Goal: Task Accomplishment & Management: Manage account settings

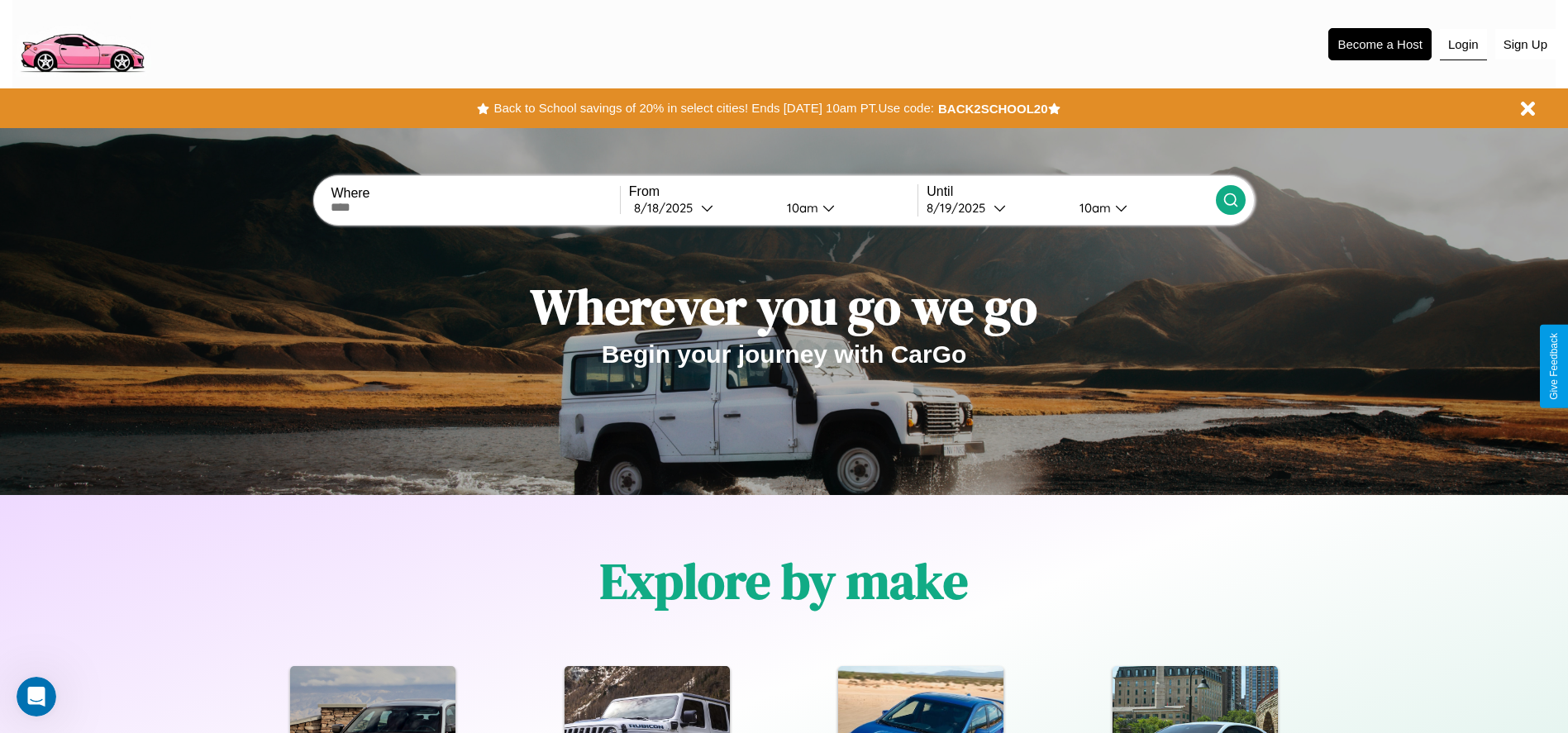
click at [1463, 44] on button "Login" at bounding box center [1463, 44] width 47 height 32
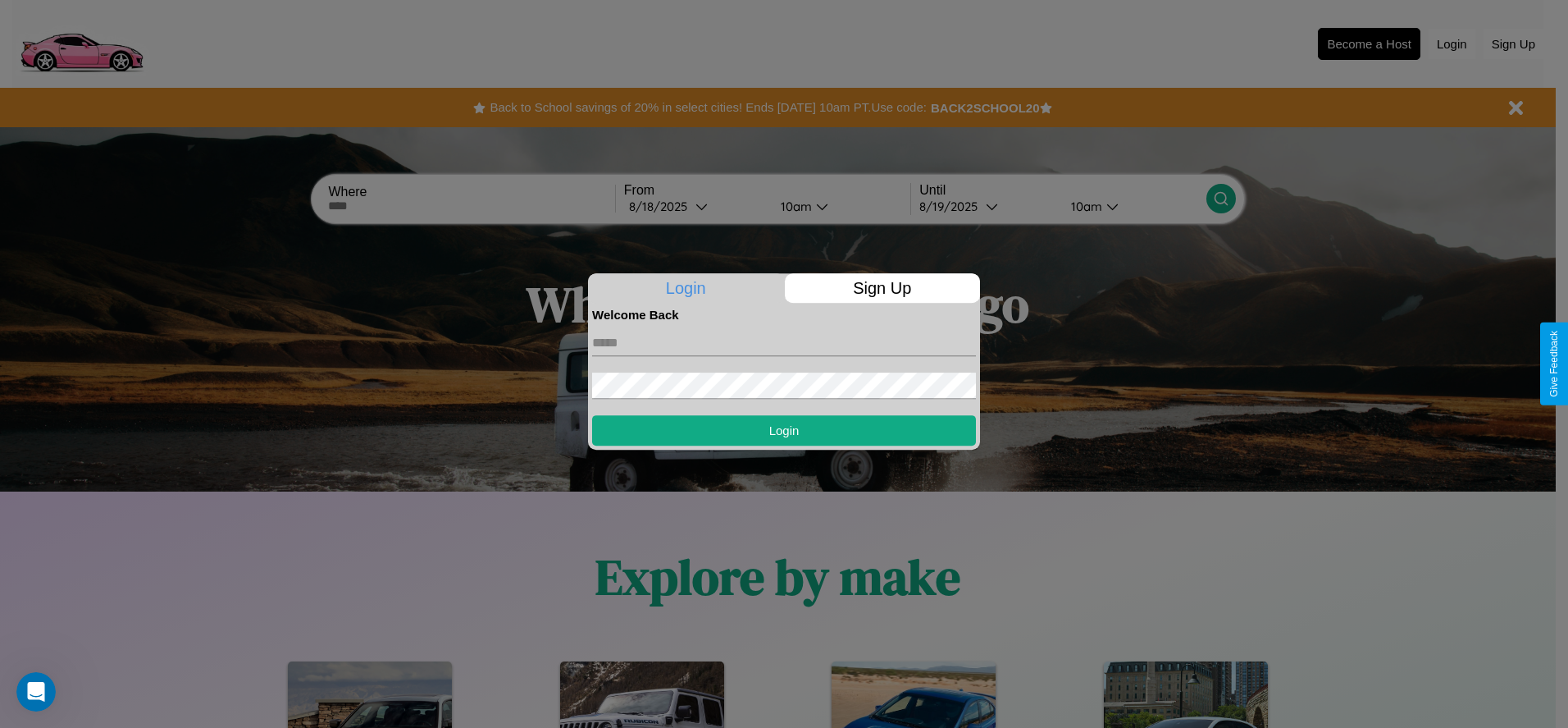
click at [784, 342] on input "text" at bounding box center [784, 342] width 383 height 26
type input "**********"
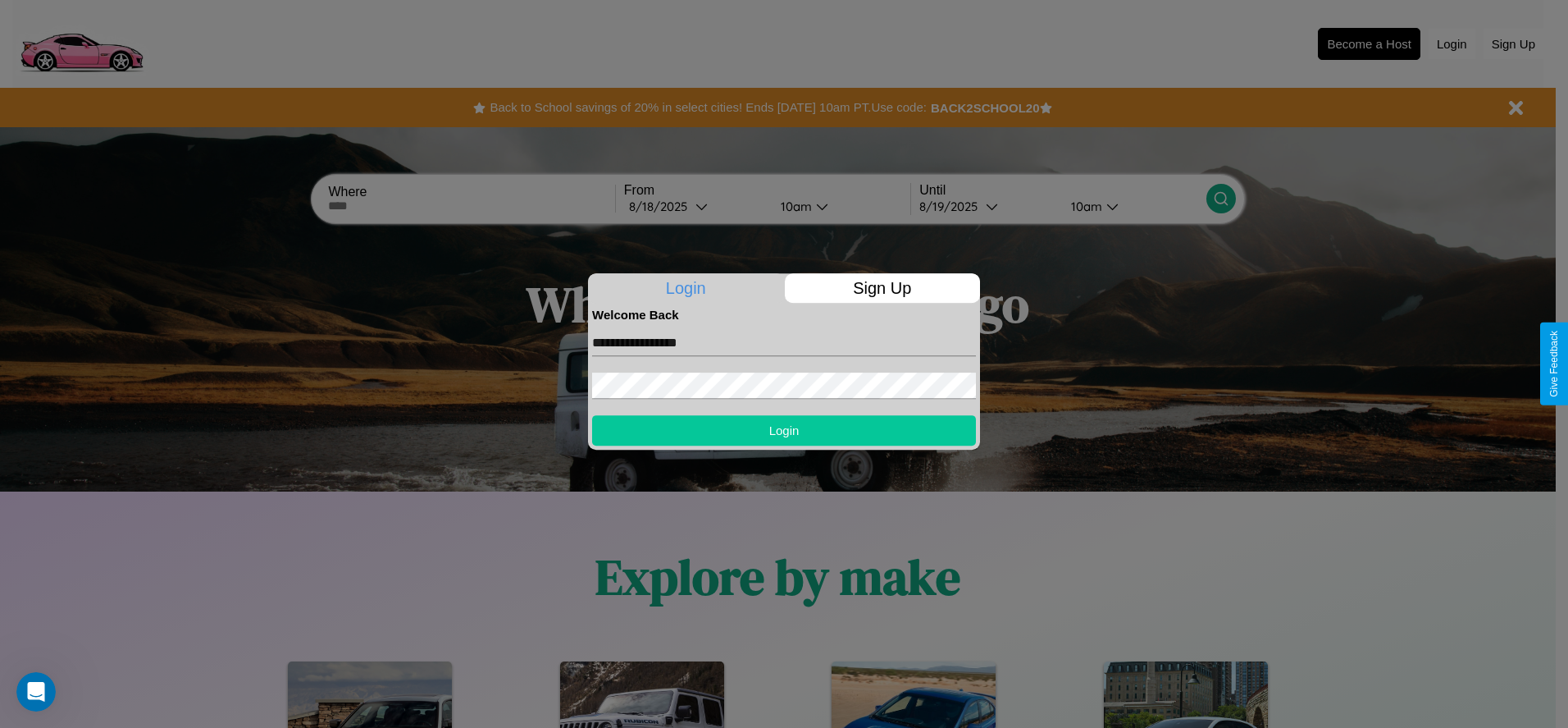
click at [784, 430] on button "Login" at bounding box center [784, 430] width 383 height 30
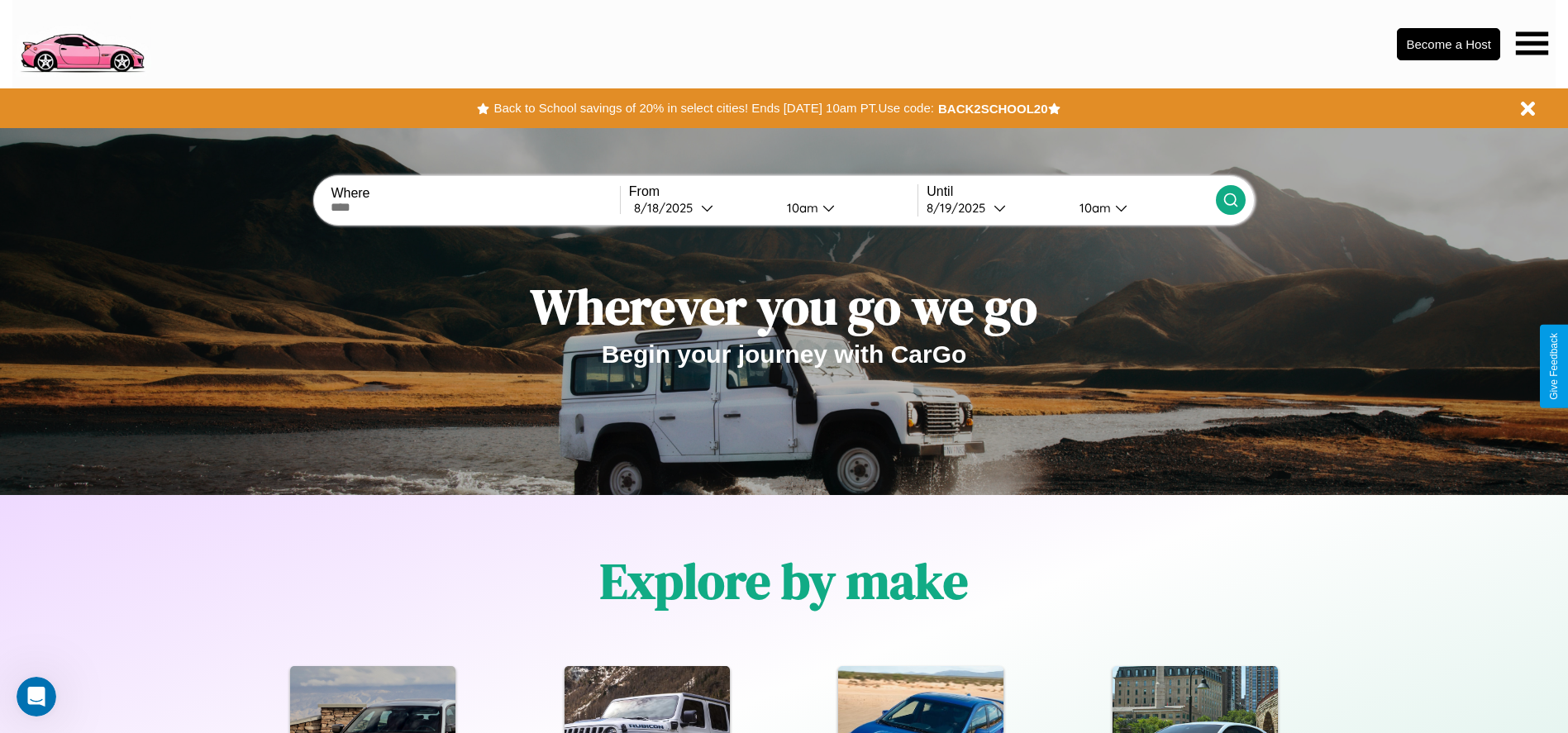
click at [1532, 43] on icon at bounding box center [1533, 43] width 33 height 23
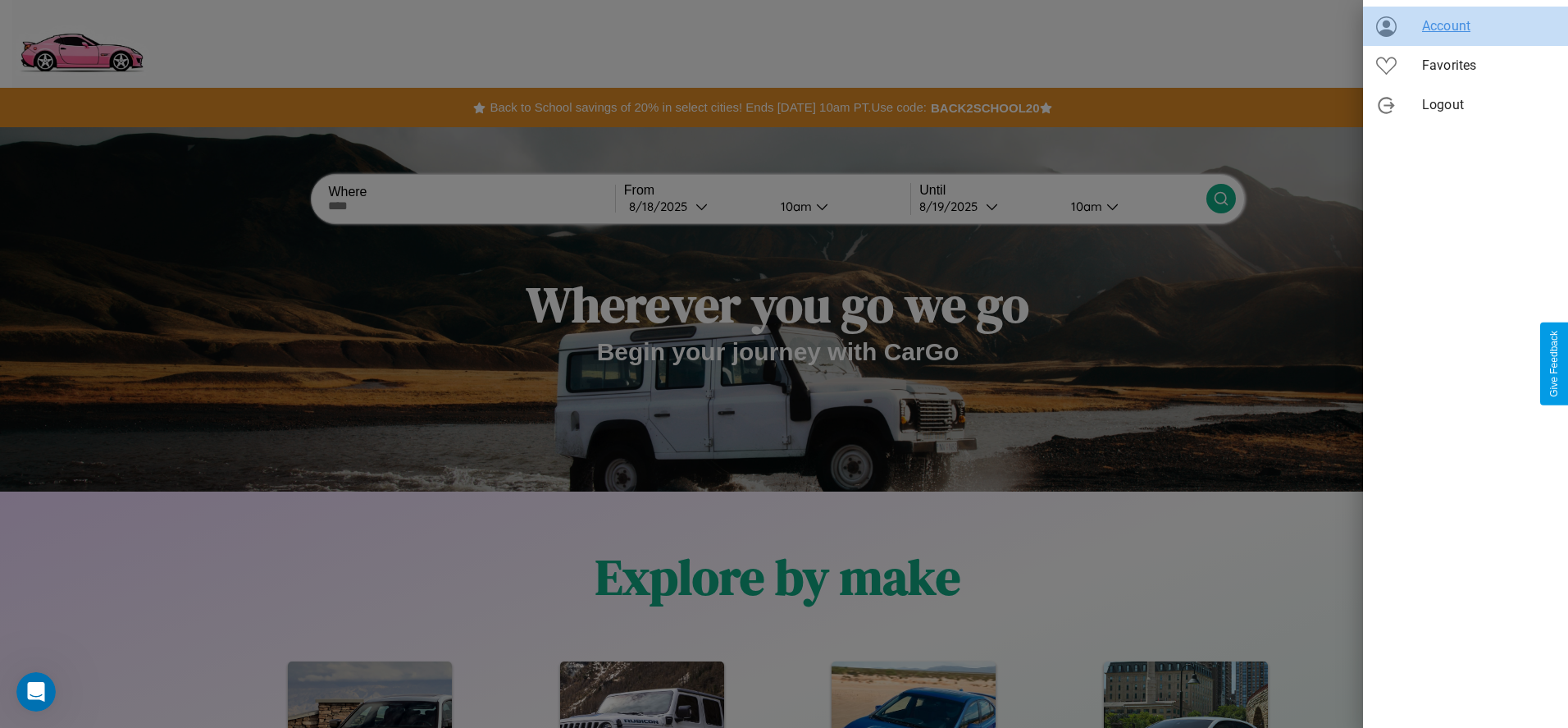
click at [1466, 26] on span "Account" at bounding box center [1488, 26] width 133 height 20
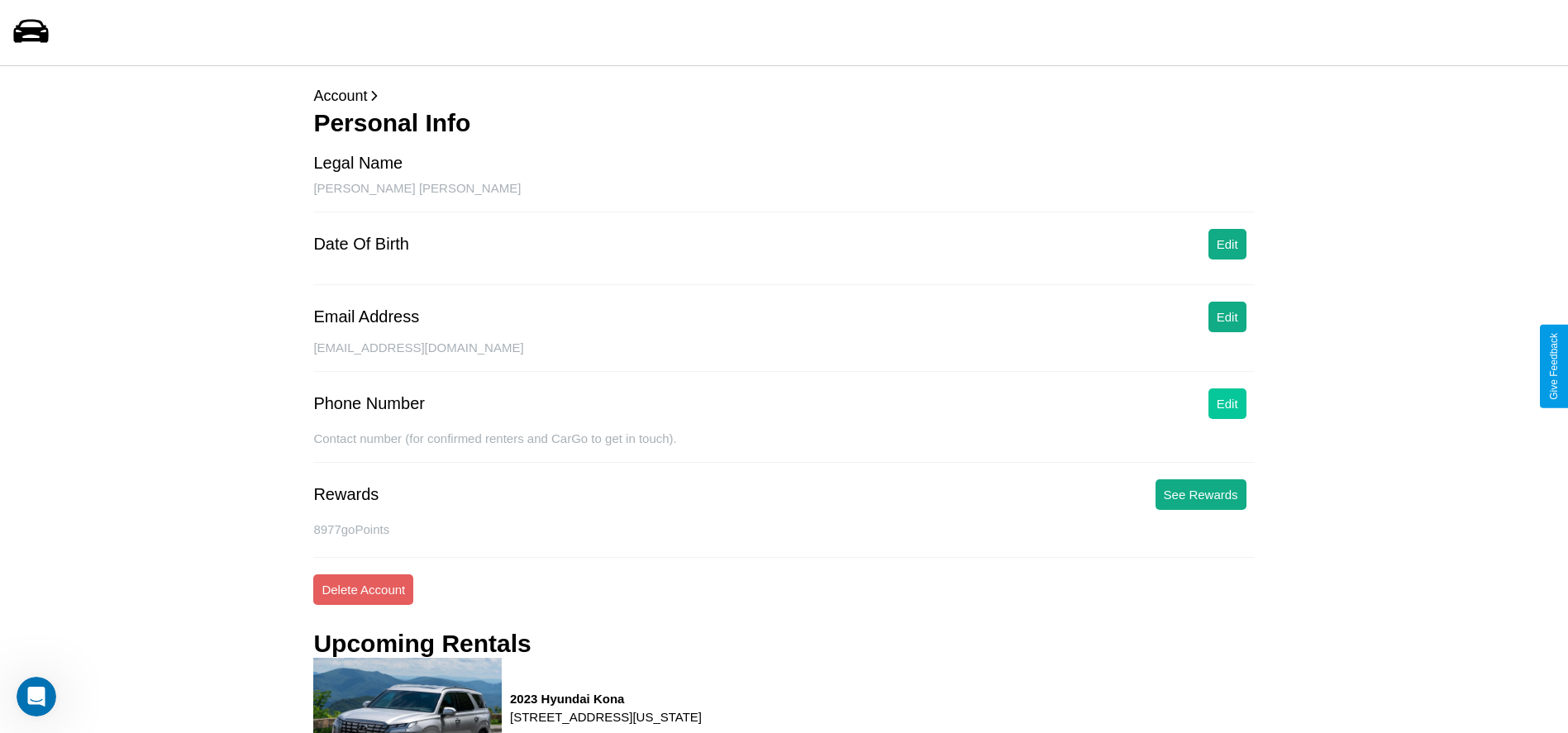
click at [1227, 404] on button "Edit" at bounding box center [1227, 404] width 38 height 31
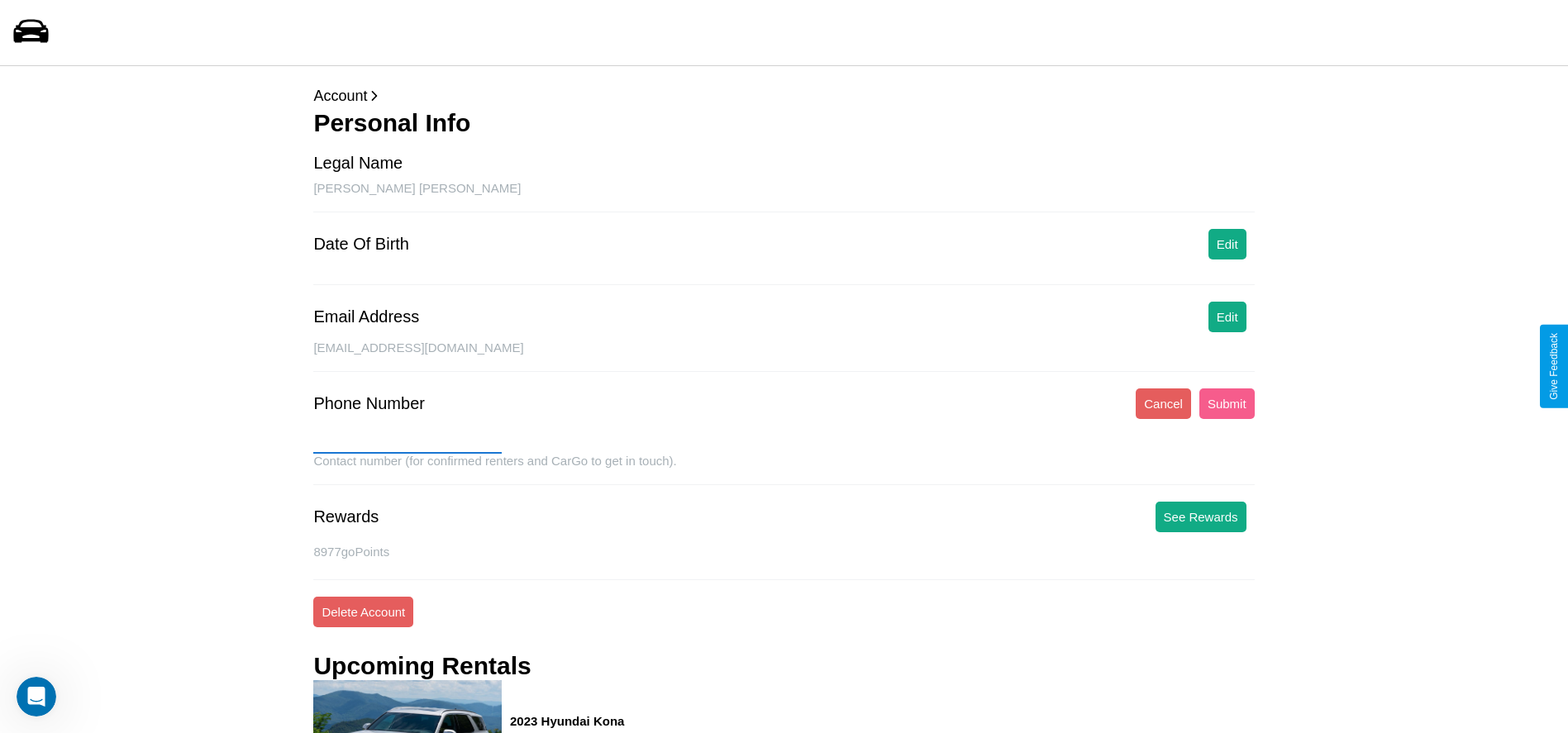
click at [407, 441] on input "text" at bounding box center [407, 440] width 189 height 26
type input "**********"
click at [1227, 404] on button "Submit" at bounding box center [1227, 404] width 55 height 31
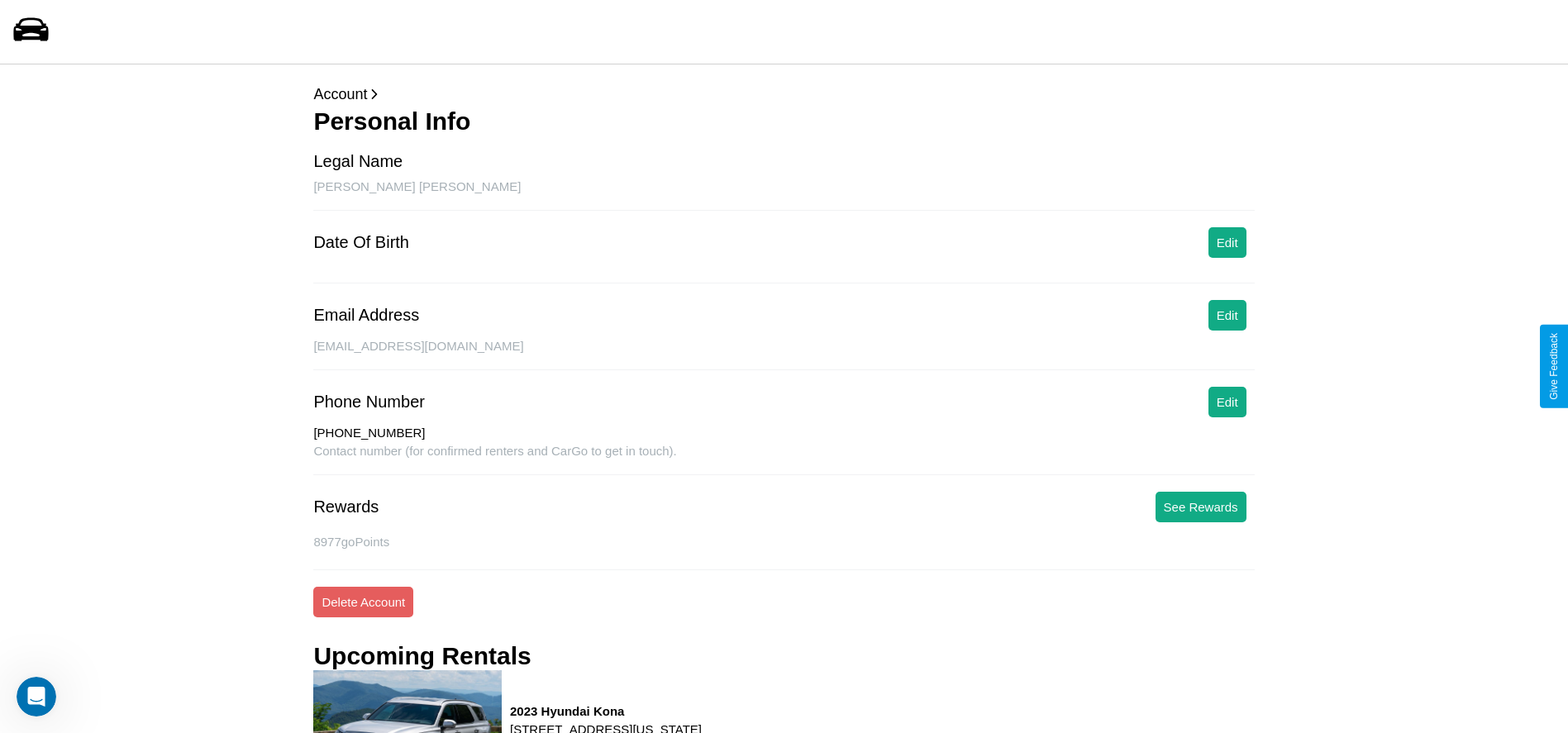
scroll to position [395, 0]
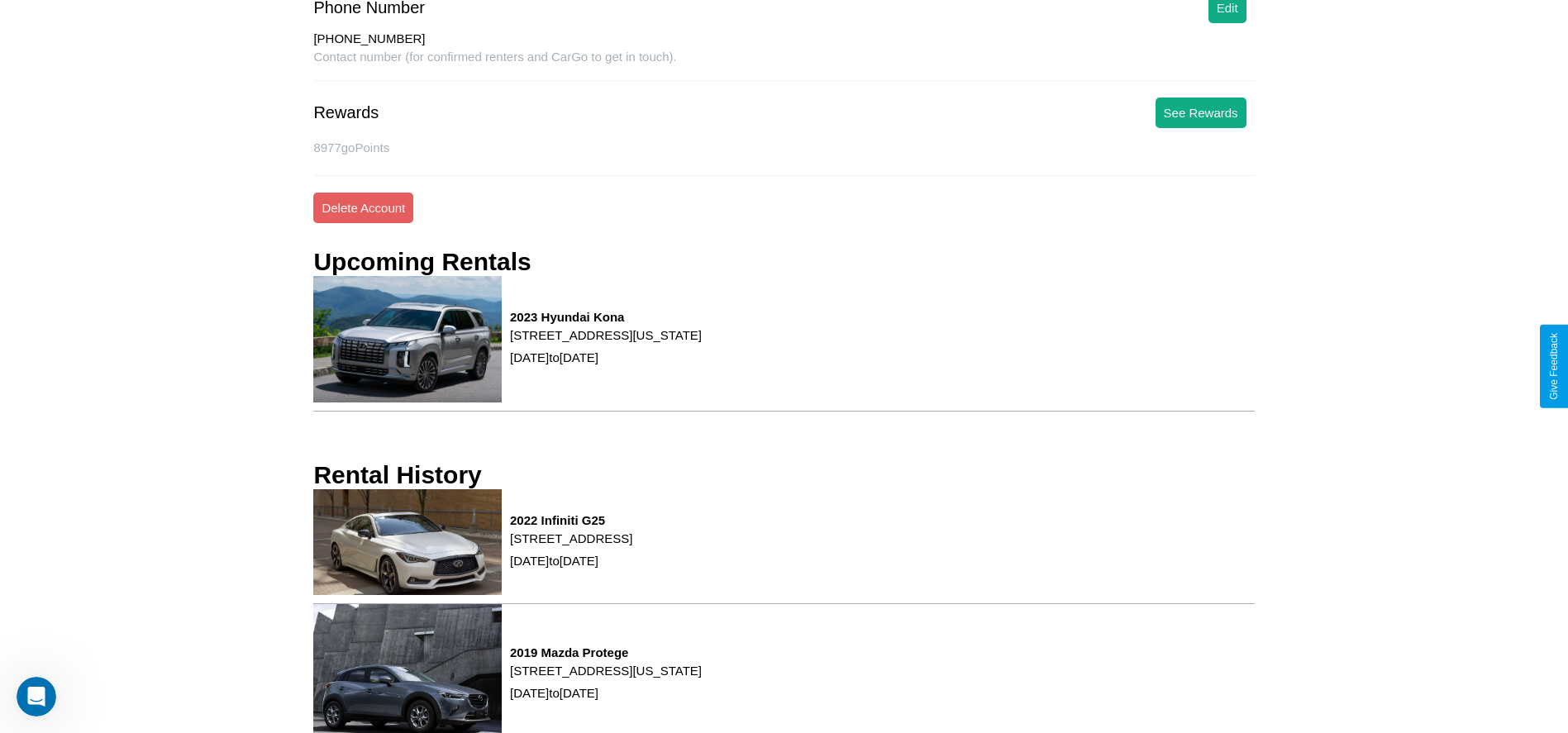
click at [784, 546] on div "2022 Infiniti G25 [STREET_ADDRESS] [DATE] to [DATE]" at bounding box center [784, 546] width 941 height 115
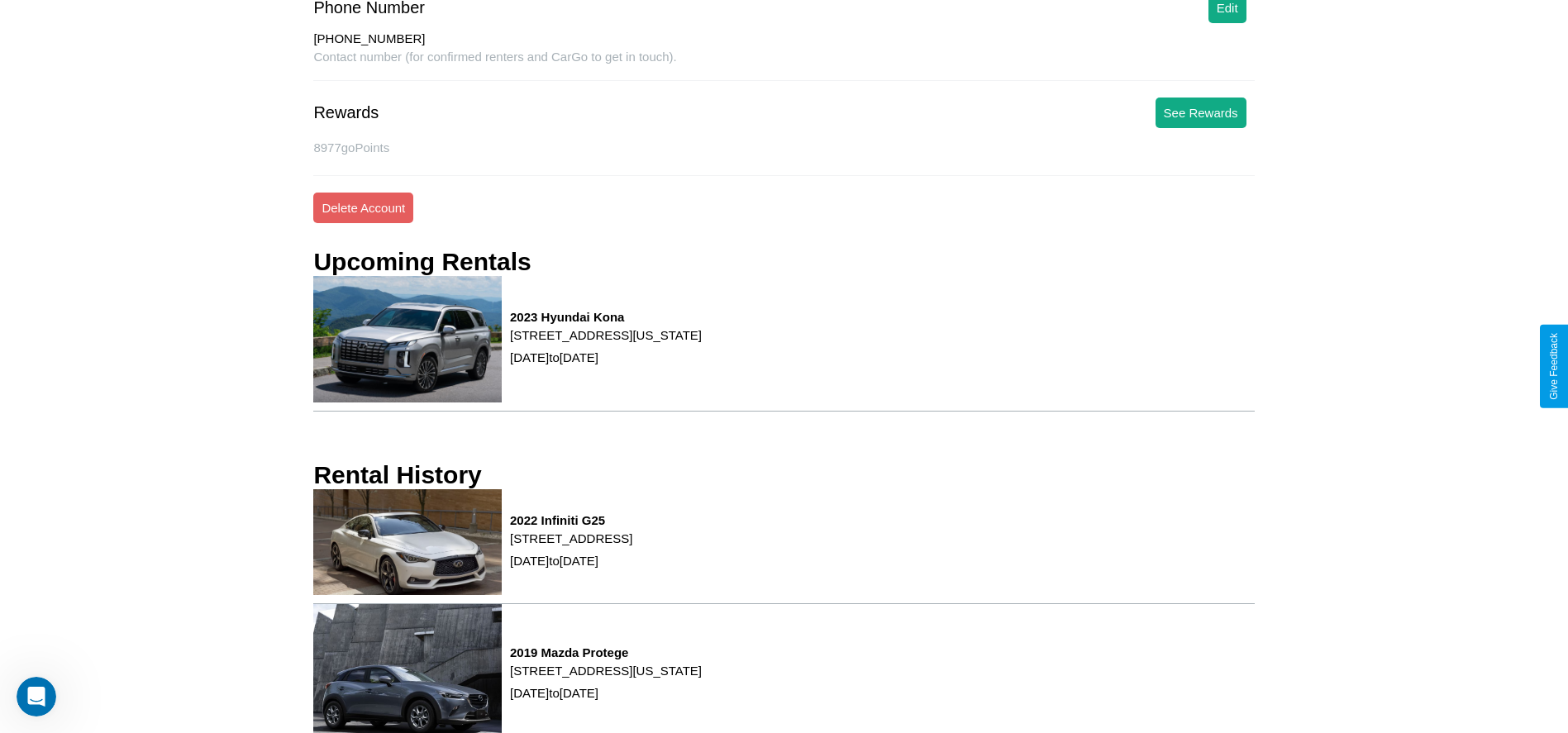
click at [784, 546] on div "2022 Infiniti G25 [STREET_ADDRESS] [DATE] to [DATE]" at bounding box center [784, 546] width 941 height 115
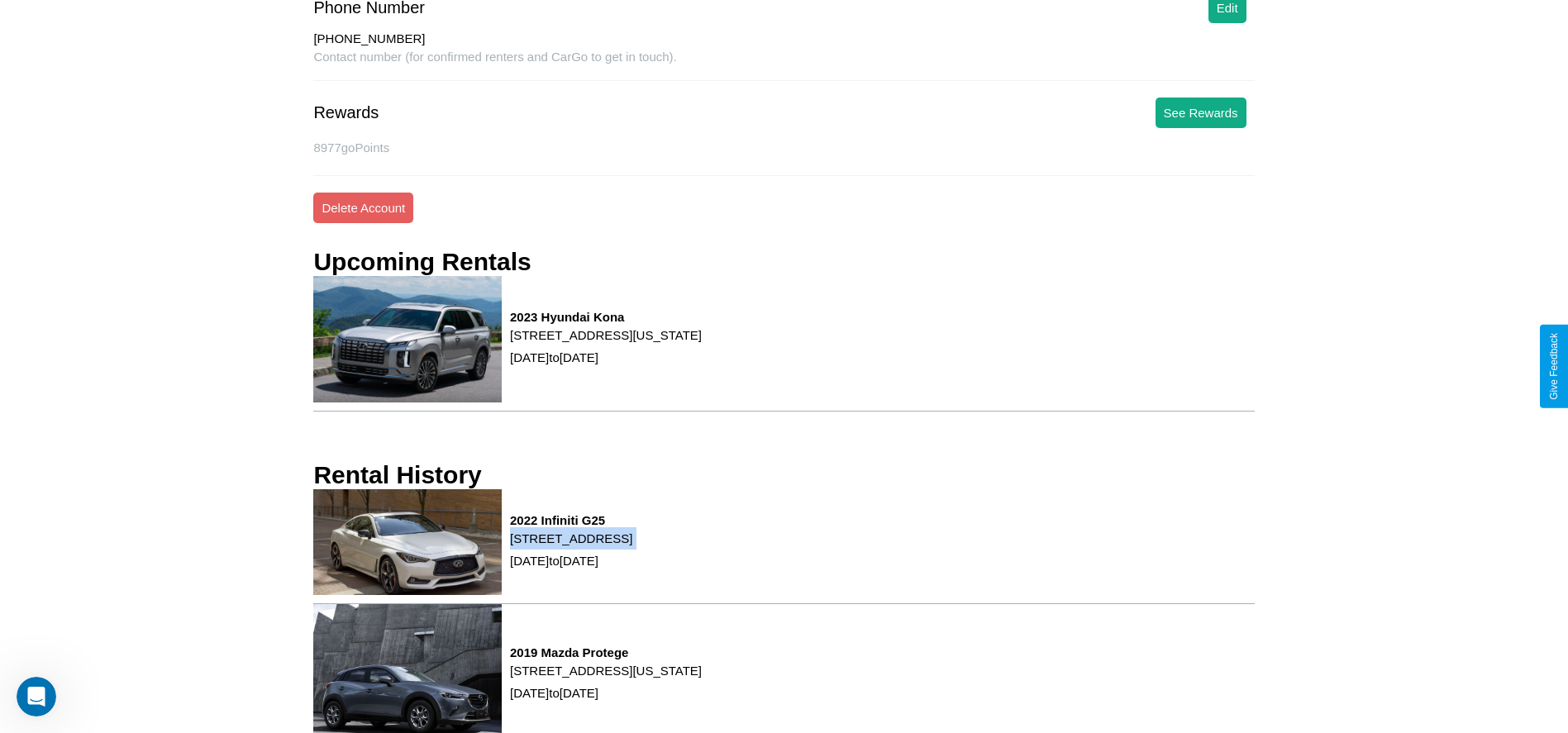
click at [784, 546] on div "2022 Infiniti G25 [STREET_ADDRESS] [DATE] to [DATE]" at bounding box center [784, 546] width 941 height 115
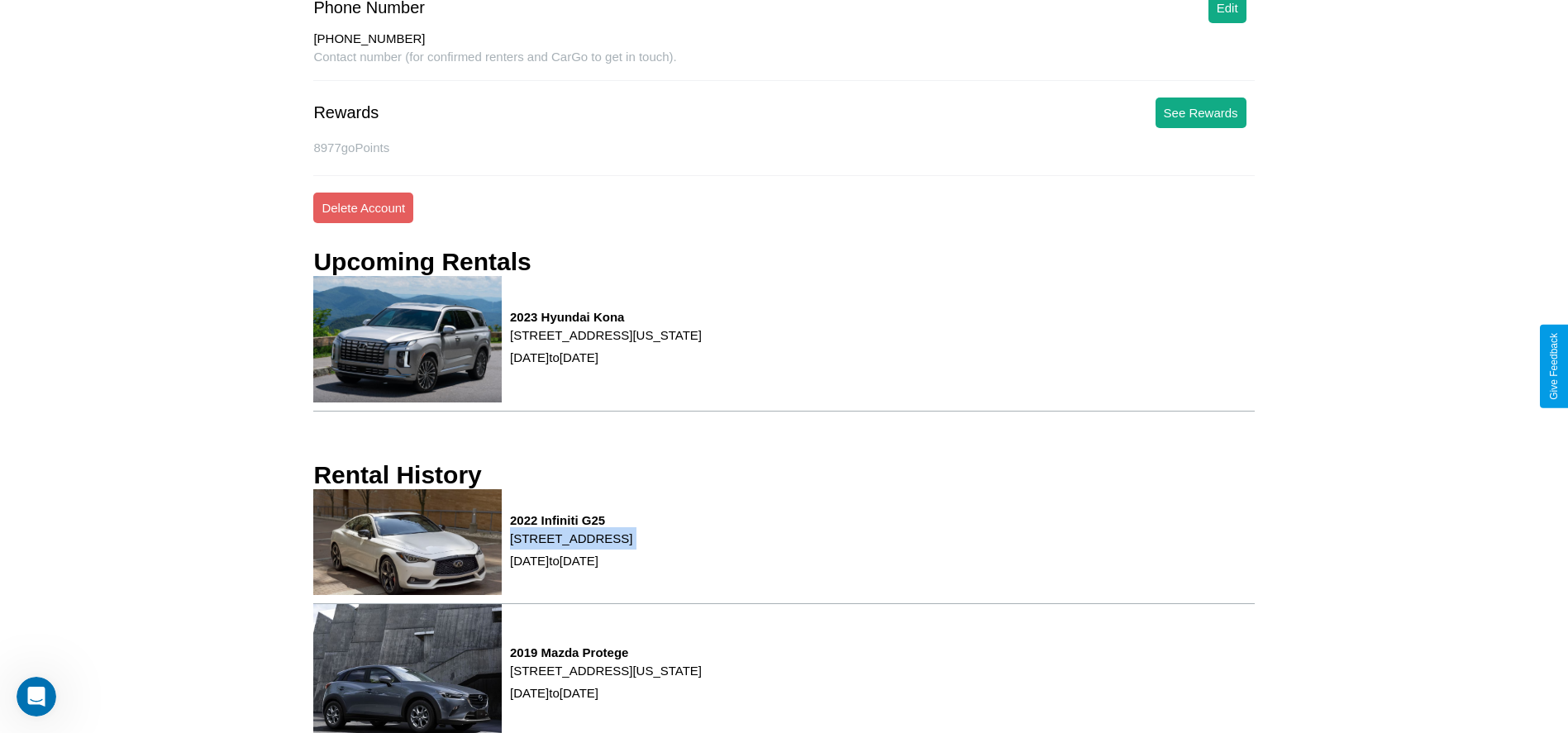
click at [784, 546] on div "2022 Infiniti G25 [STREET_ADDRESS] [DATE] to [DATE]" at bounding box center [784, 546] width 941 height 115
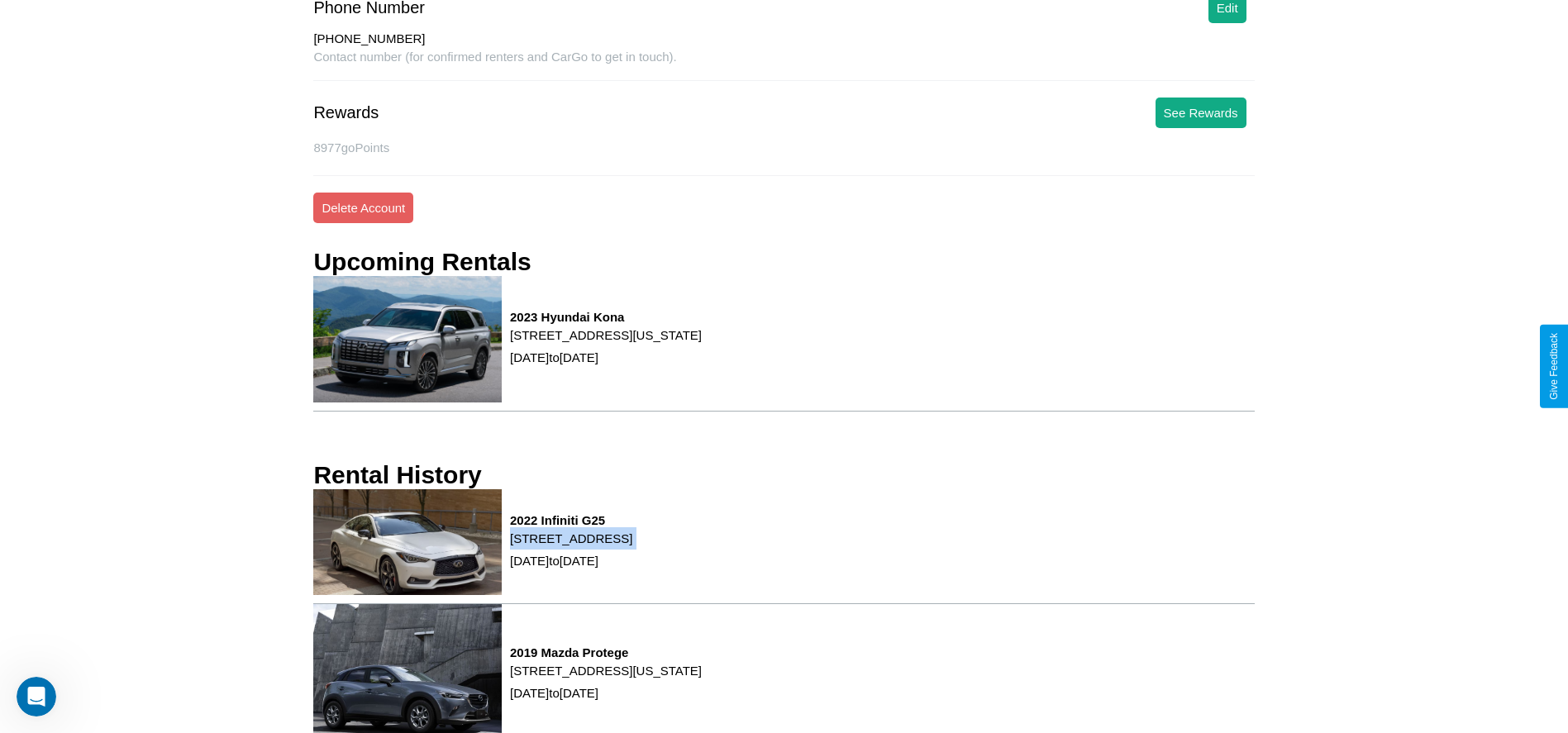
click at [784, 546] on div "2022 Infiniti G25 [STREET_ADDRESS] [DATE] to [DATE]" at bounding box center [784, 546] width 941 height 115
